Goal: Information Seeking & Learning: Learn about a topic

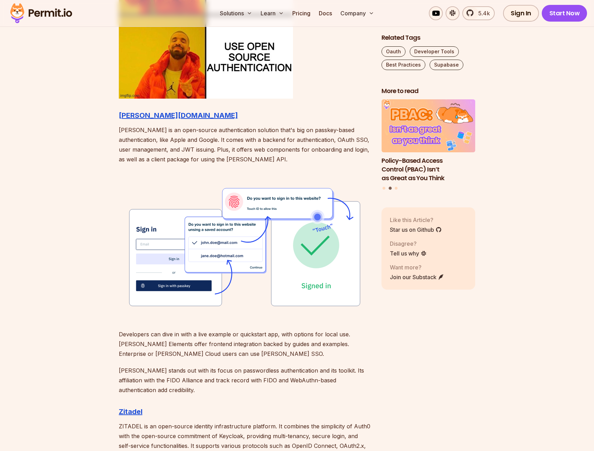
scroll to position [787, 0]
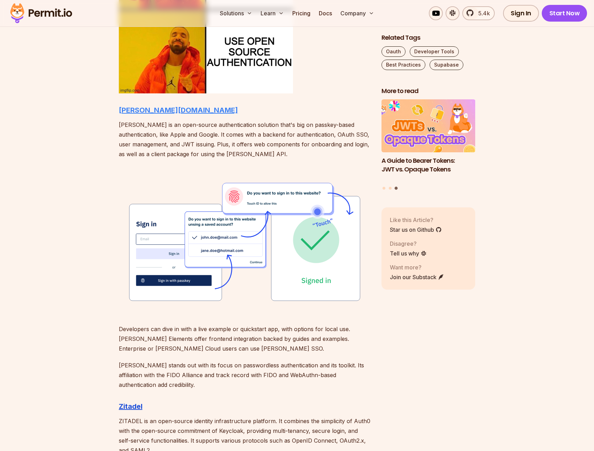
click at [131, 112] on strong "[PERSON_NAME][DOMAIN_NAME]" at bounding box center [178, 110] width 119 height 8
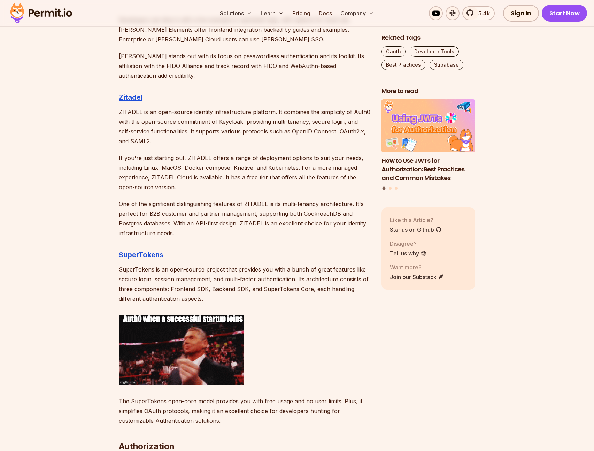
scroll to position [1101, 0]
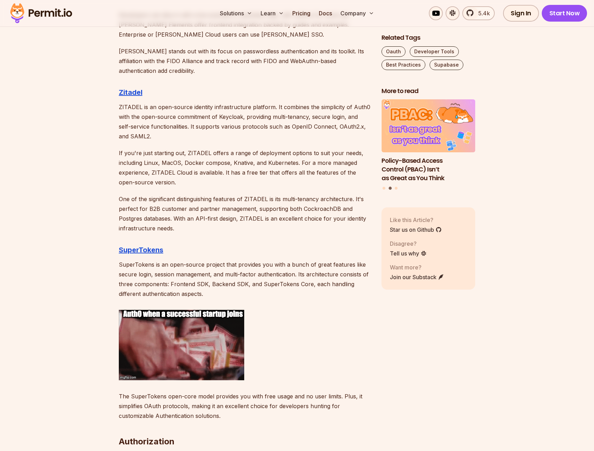
click at [119, 115] on p "ZITADEL is an open-source identity infrastructure platform. It combines the sim…" at bounding box center [244, 121] width 251 height 39
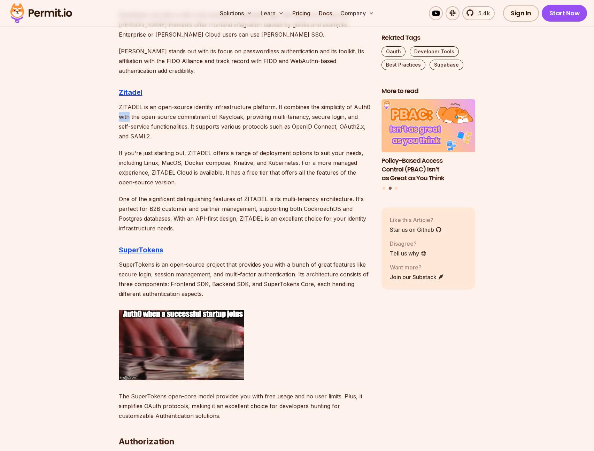
click at [119, 115] on p "ZITADEL is an open-source identity infrastructure platform. It combines the sim…" at bounding box center [244, 121] width 251 height 39
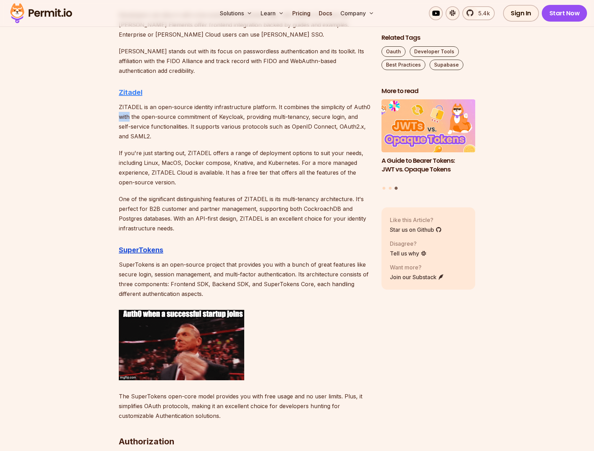
click at [129, 89] on strong "Zitadel" at bounding box center [131, 92] width 24 height 8
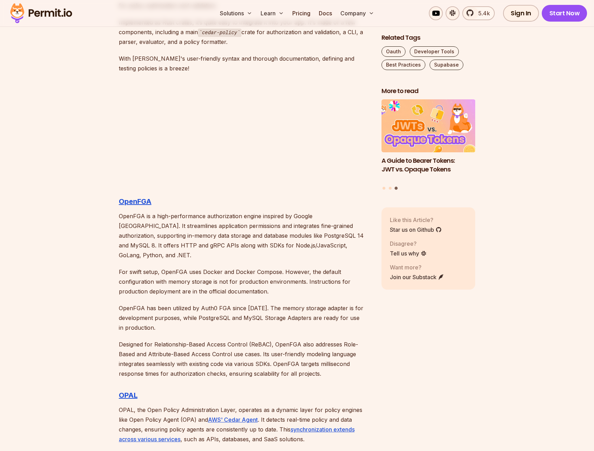
scroll to position [1678, 0]
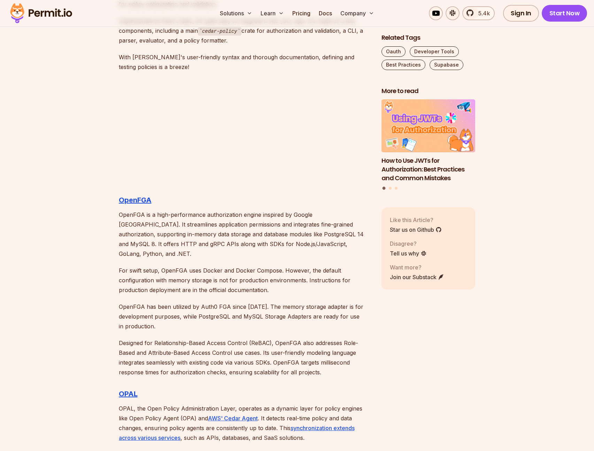
click at [127, 223] on p "OpenFGA is a high-performance authorization engine inspired by Google [GEOGRAPH…" at bounding box center [244, 234] width 251 height 49
click at [126, 221] on p "OpenFGA is a high-performance authorization engine inspired by Google [GEOGRAPH…" at bounding box center [244, 234] width 251 height 49
click at [120, 224] on p "OpenFGA is a high-performance authorization engine inspired by Google [GEOGRAPH…" at bounding box center [244, 234] width 251 height 49
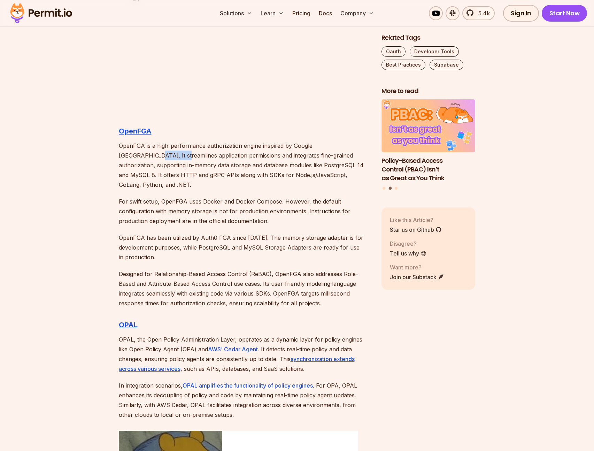
scroll to position [1752, 0]
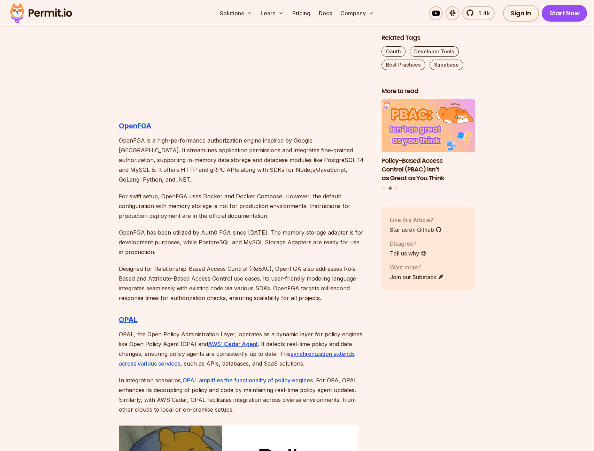
click at [134, 196] on p "For swift setup, OpenFGA uses Docker and Docker Compose. However, the default c…" at bounding box center [244, 205] width 251 height 29
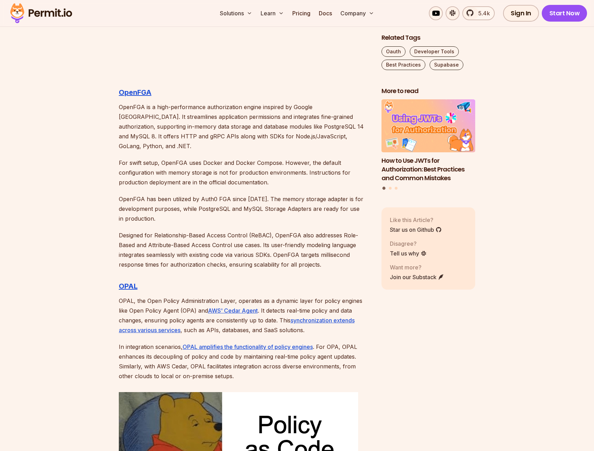
scroll to position [1789, 0]
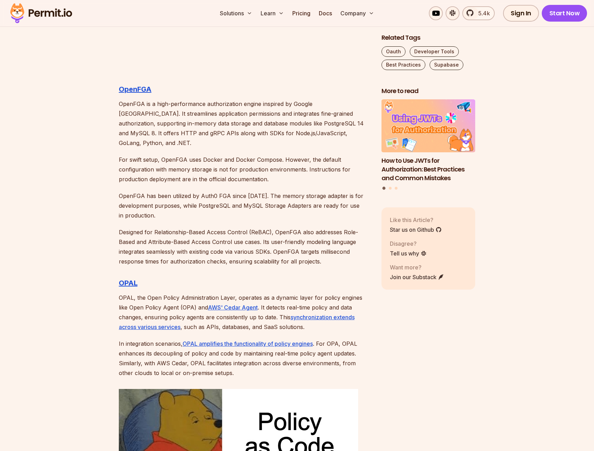
click at [124, 230] on p "Designed for Relationship-Based Access Control (ReBAC), OpenFGA also addresses …" at bounding box center [244, 246] width 251 height 39
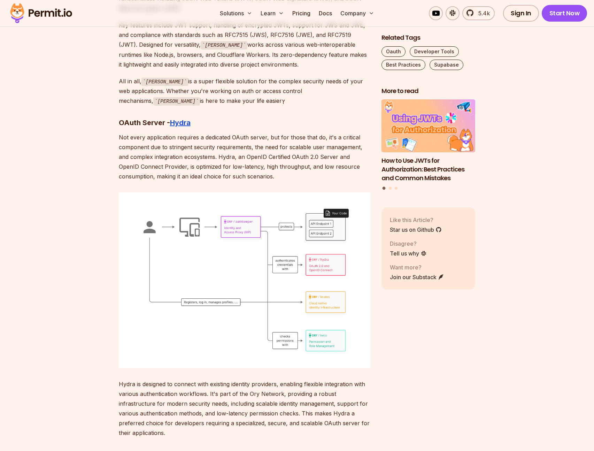
scroll to position [3280, 0]
click at [124, 132] on p "Not every application requires a dedicated OAuth server, but for those that do,…" at bounding box center [244, 156] width 251 height 49
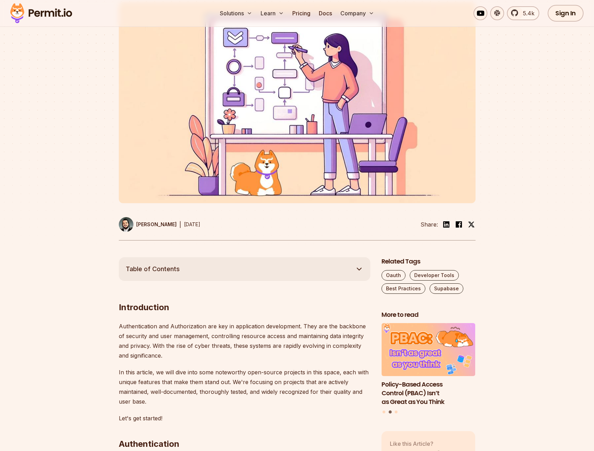
scroll to position [127, 0]
